Goal: Transaction & Acquisition: Book appointment/travel/reservation

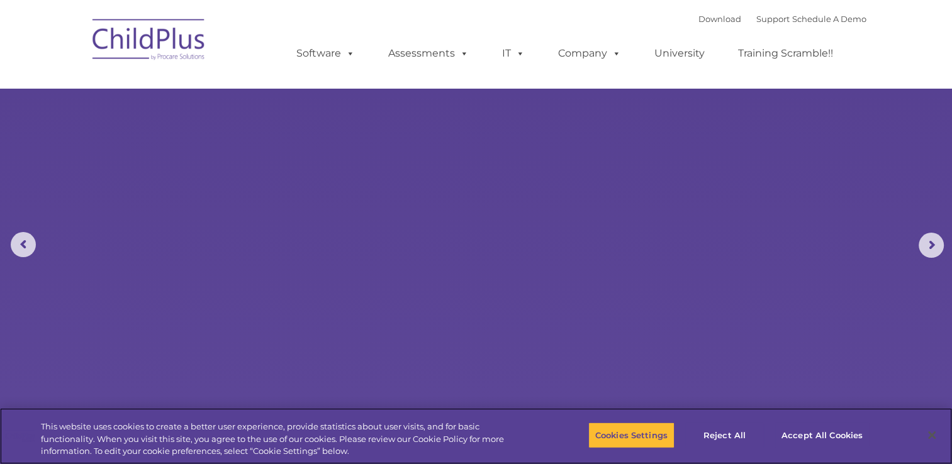
select select "MEDIUM"
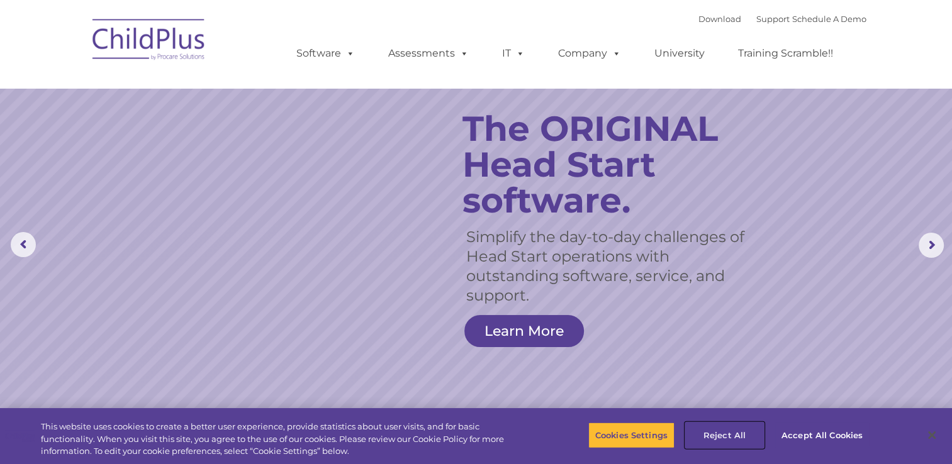
click at [726, 438] on button "Reject All" at bounding box center [724, 435] width 79 height 26
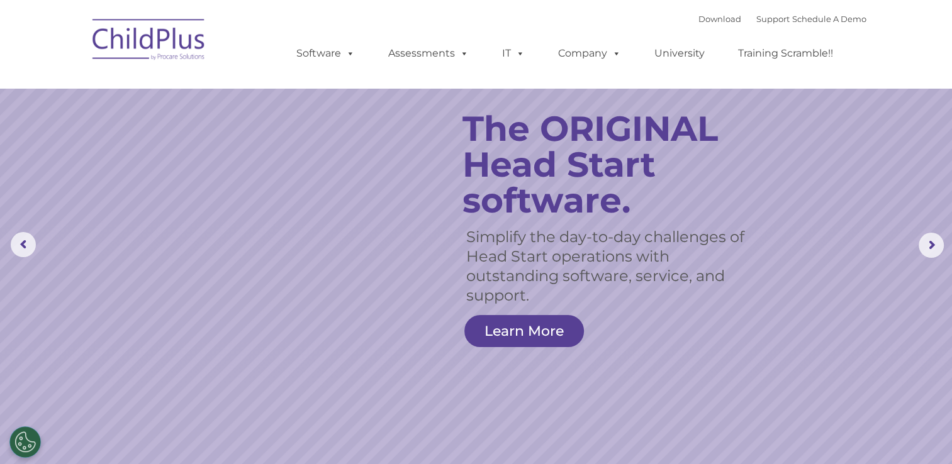
click at [606, 15] on div "Download Support | Schedule A Demo  MENU MENU Software ChildPlus: The original…" at bounding box center [568, 43] width 595 height 69
click at [818, 19] on link "Schedule A Demo" at bounding box center [829, 19] width 74 height 10
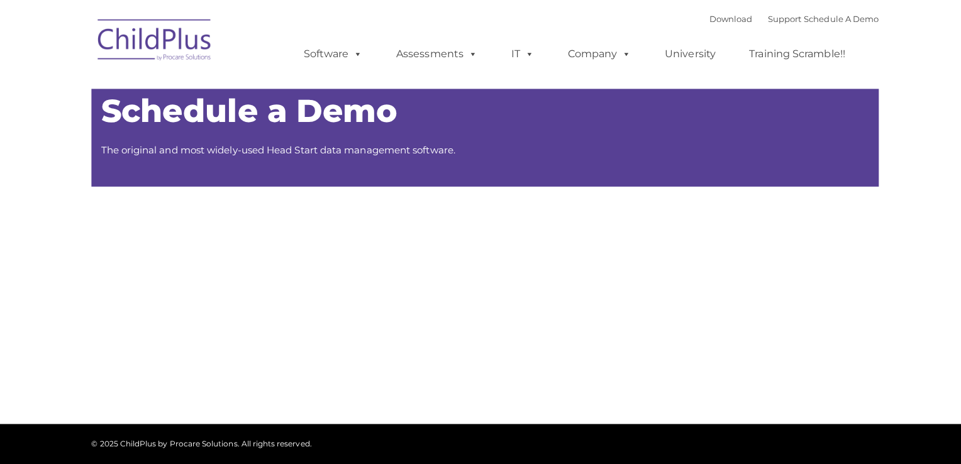
type input ""
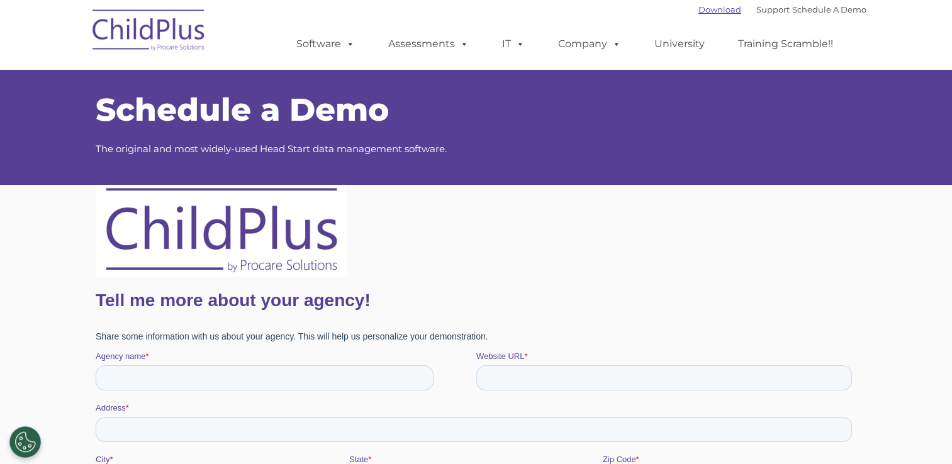
click at [703, 8] on link "Download" at bounding box center [719, 9] width 43 height 10
